Goal: Find specific fact: Find specific fact

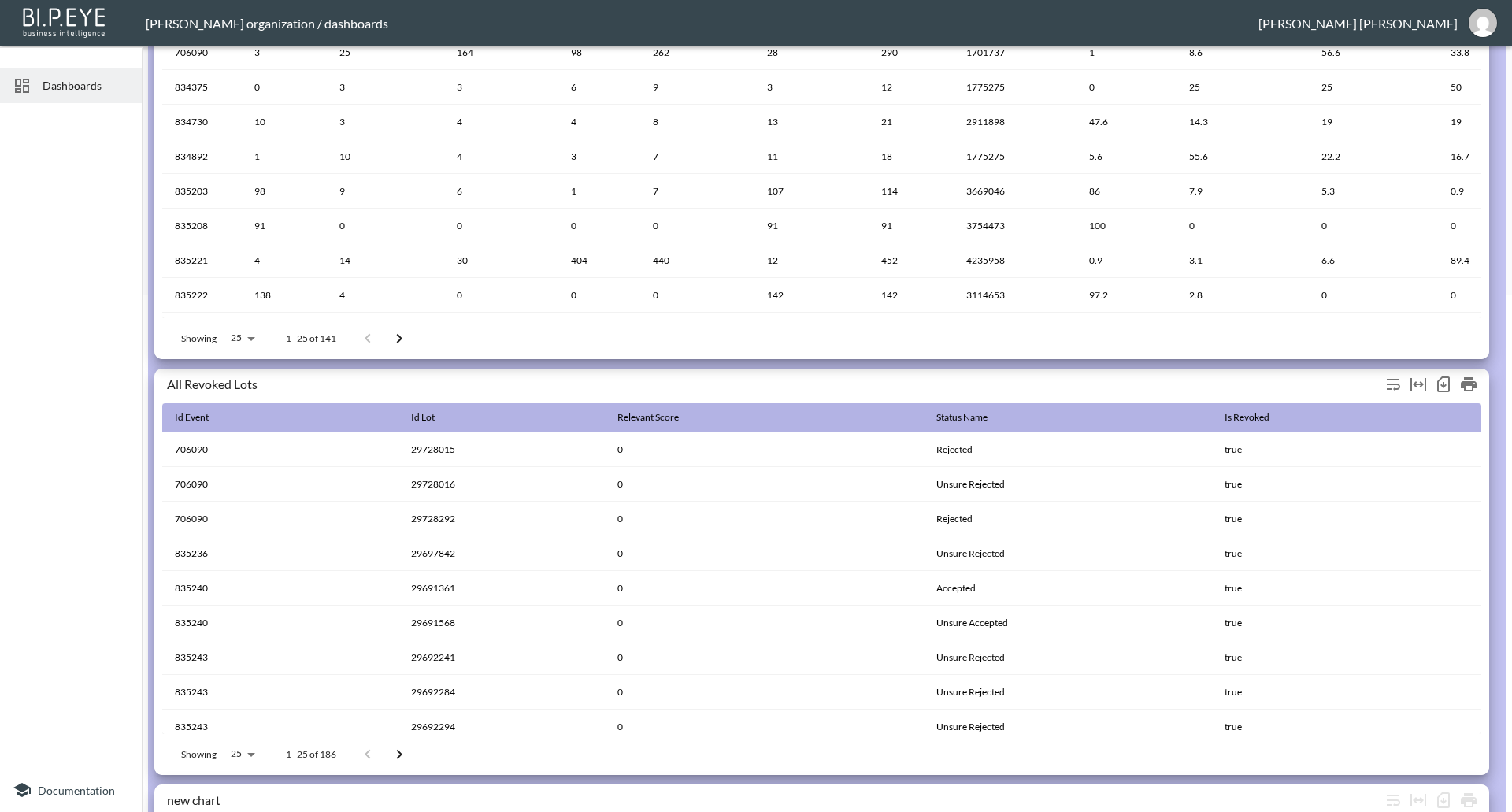
scroll to position [517, 0]
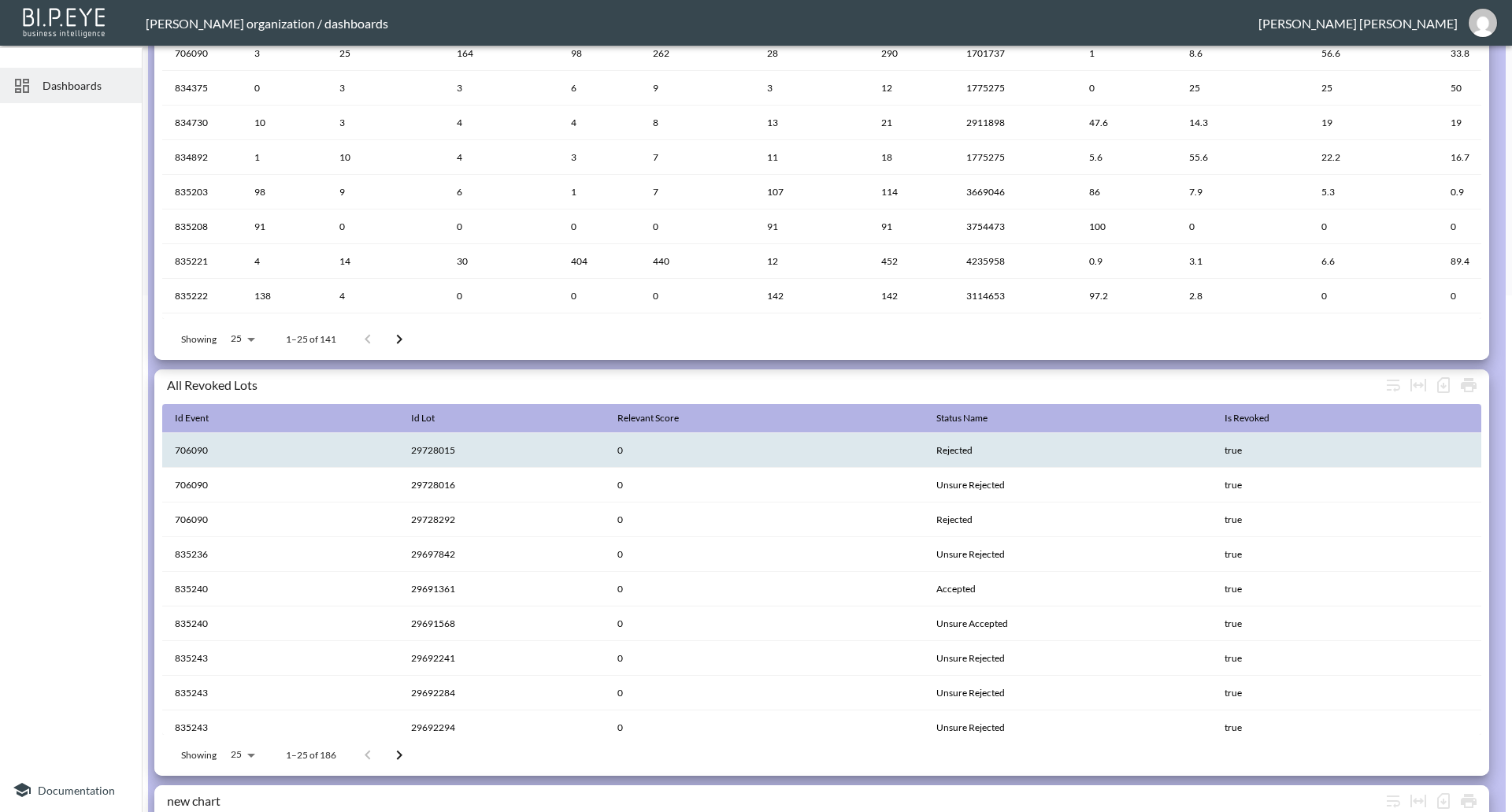
click at [426, 444] on th "29728015" at bounding box center [501, 450] width 206 height 35
copy th "29728015"
click at [448, 460] on th "29728015" at bounding box center [501, 450] width 206 height 35
click at [434, 447] on th "29728015" at bounding box center [501, 450] width 206 height 35
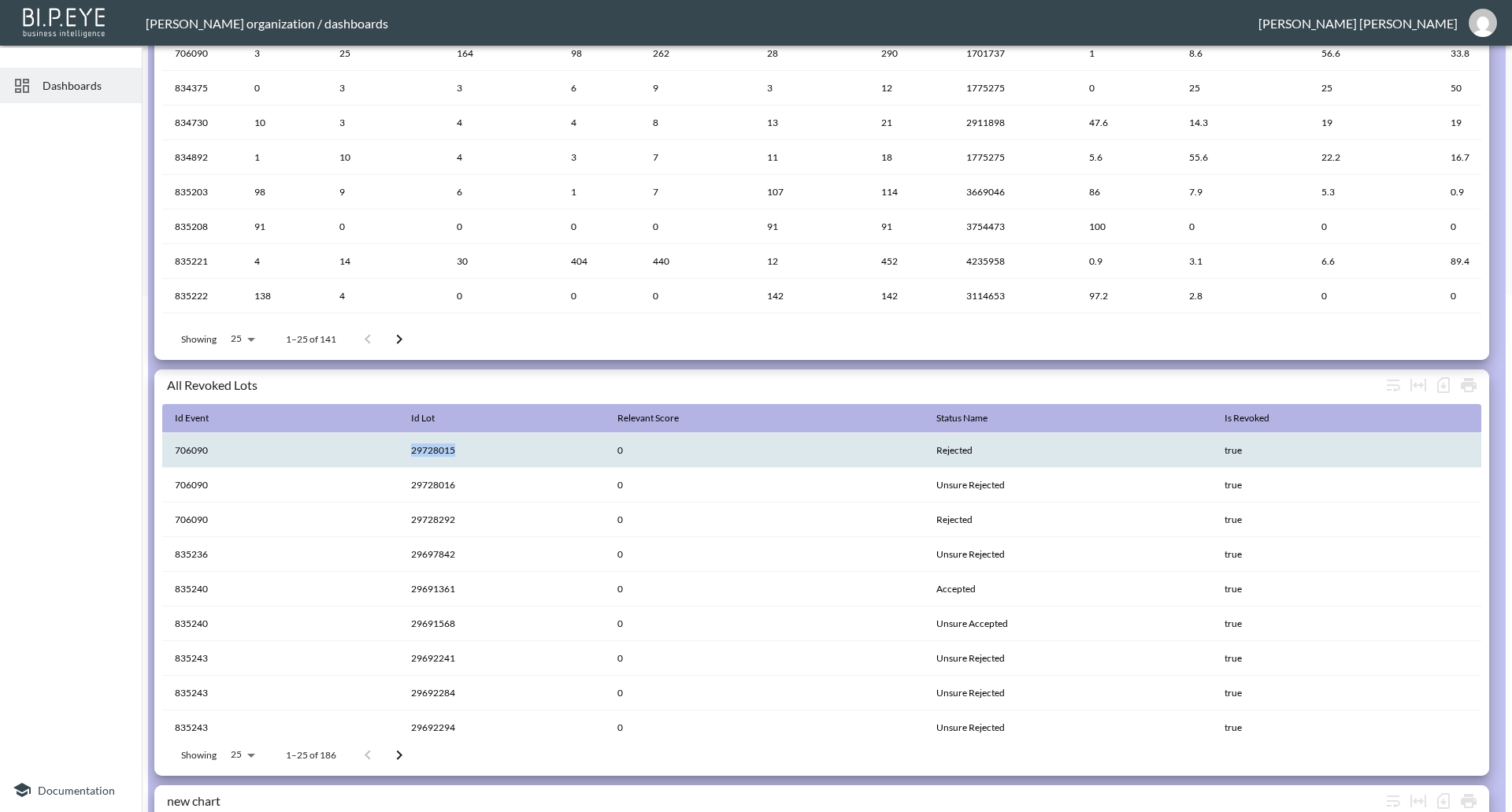
click at [434, 447] on th "29728015" at bounding box center [501, 450] width 206 height 35
copy th "29728015"
